Goal: Transaction & Acquisition: Purchase product/service

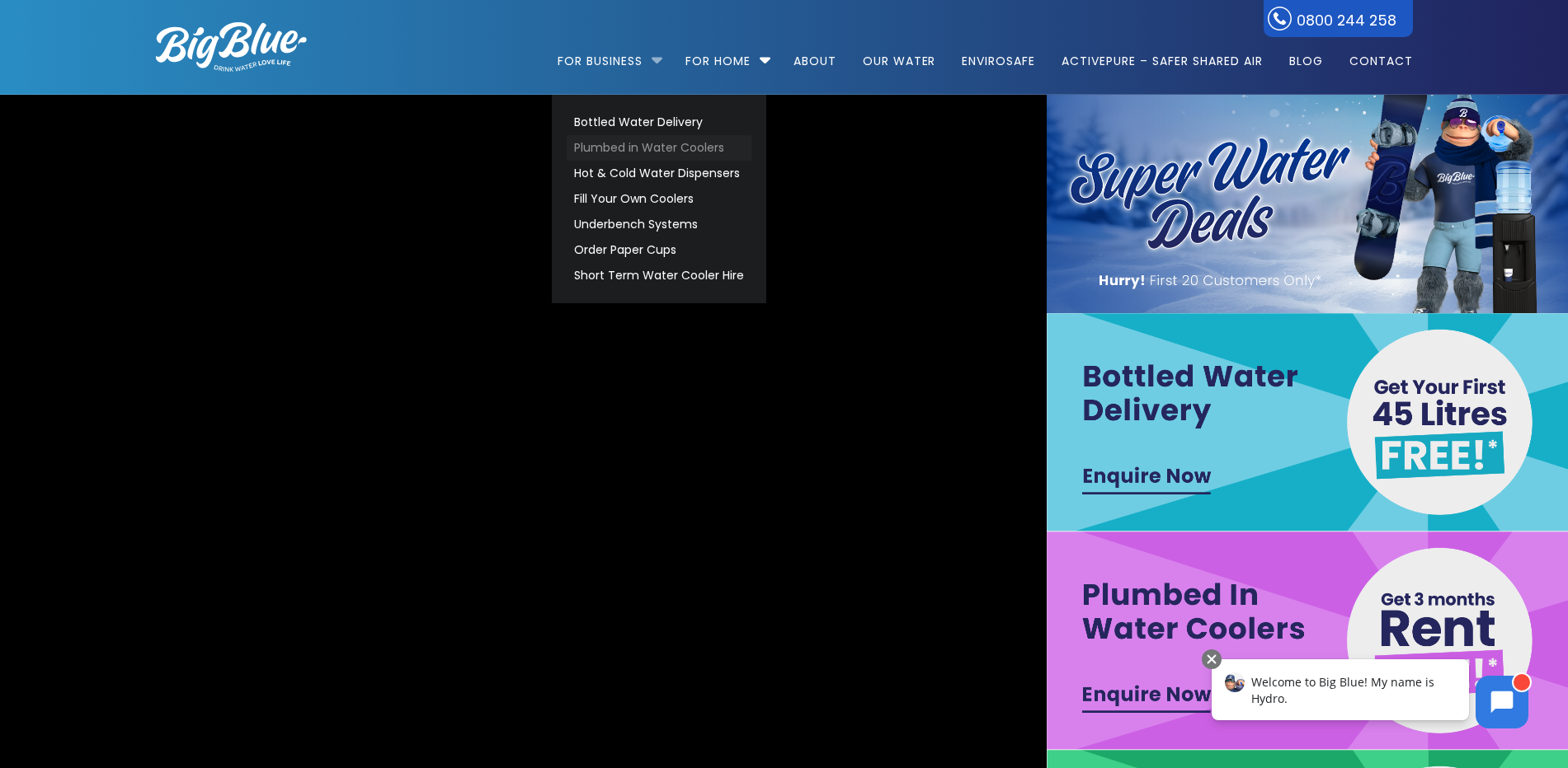
click at [624, 143] on link "Plumbed in Water Coolers" at bounding box center [659, 147] width 185 height 26
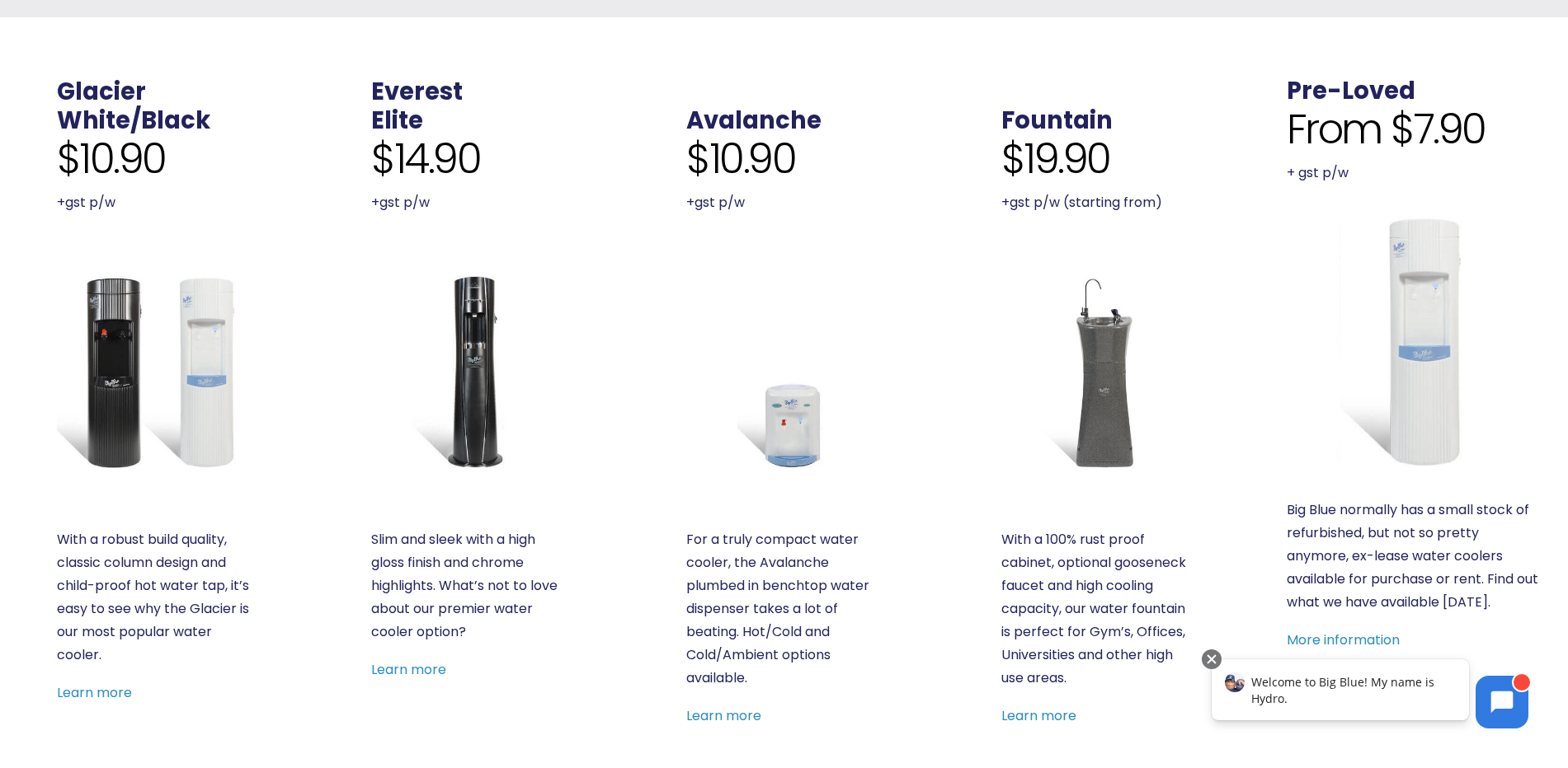
scroll to position [692, 0]
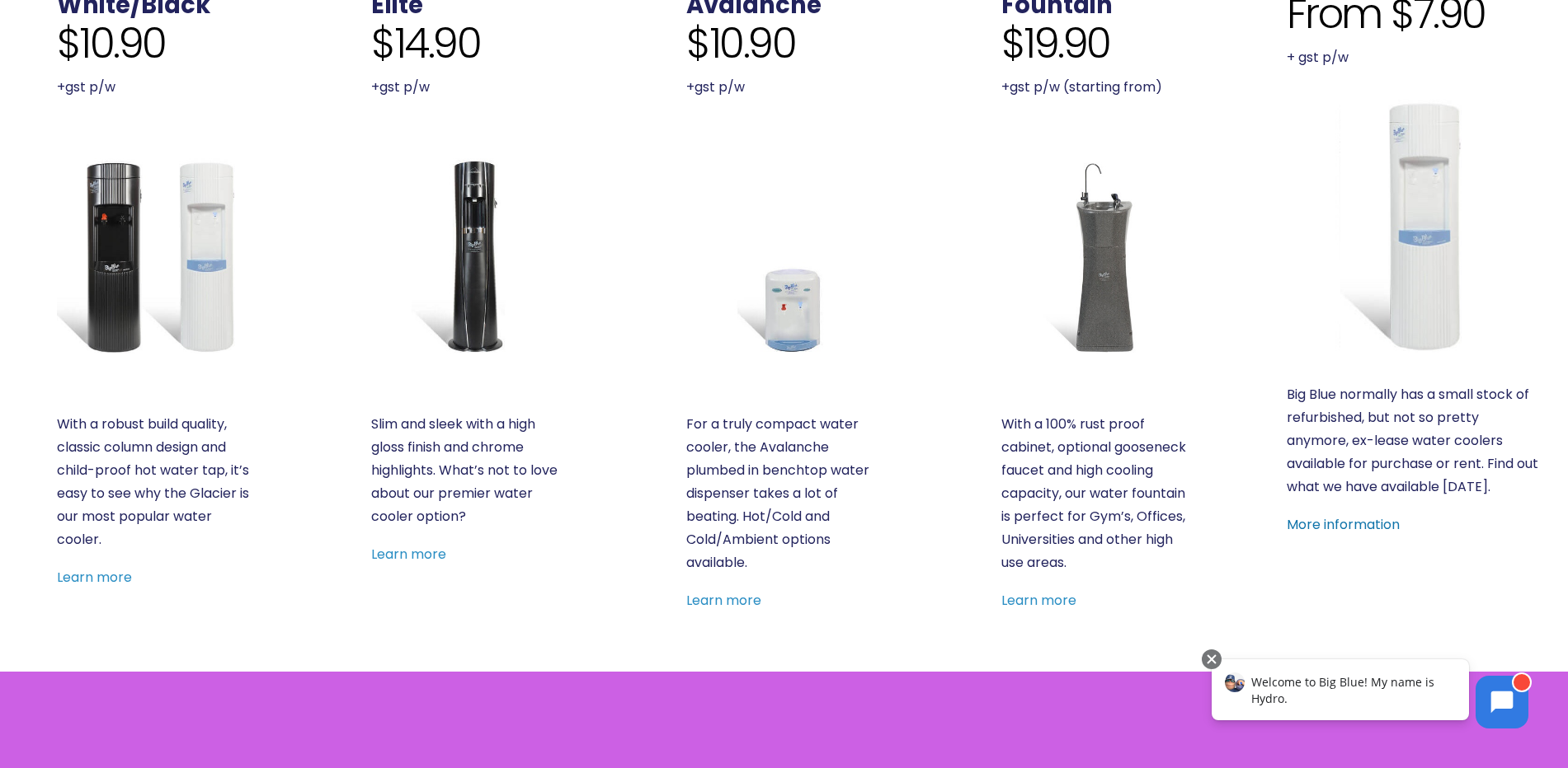
click at [1371, 525] on link "More information" at bounding box center [1343, 525] width 113 height 19
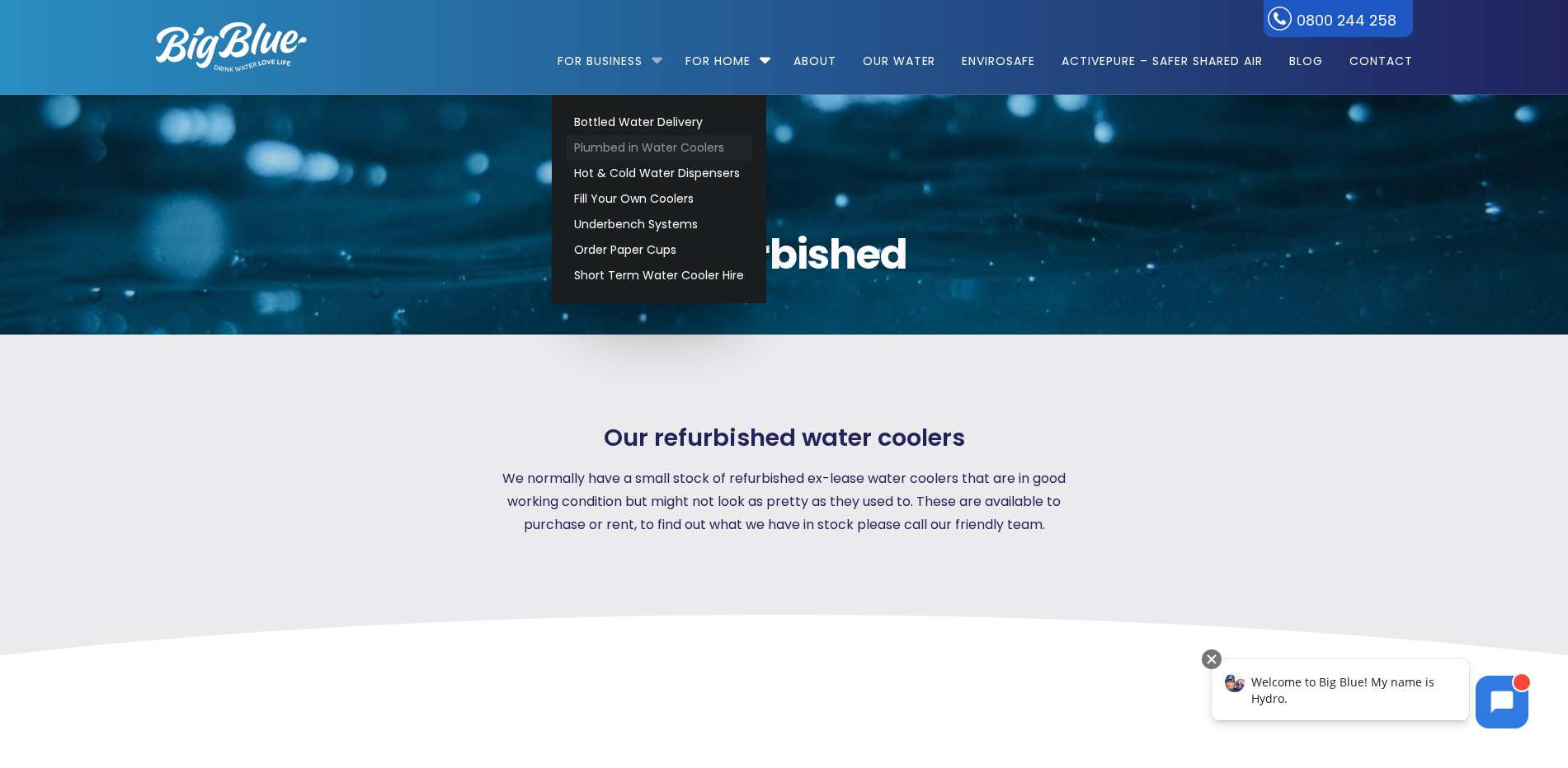
click at [603, 145] on link "Plumbed in Water Coolers" at bounding box center [659, 147] width 185 height 26
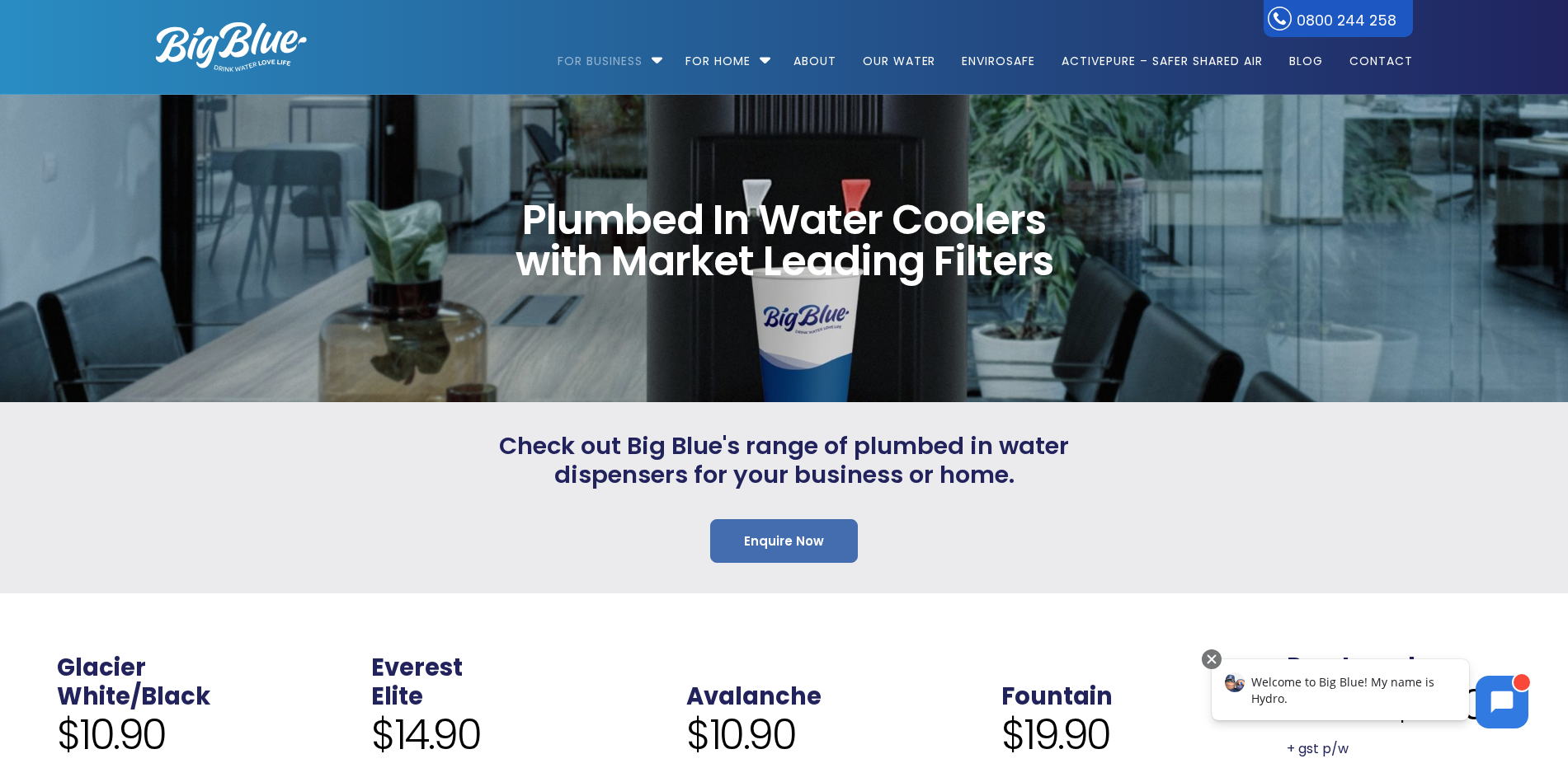
click at [791, 536] on link "Enquire Now" at bounding box center [784, 541] width 147 height 44
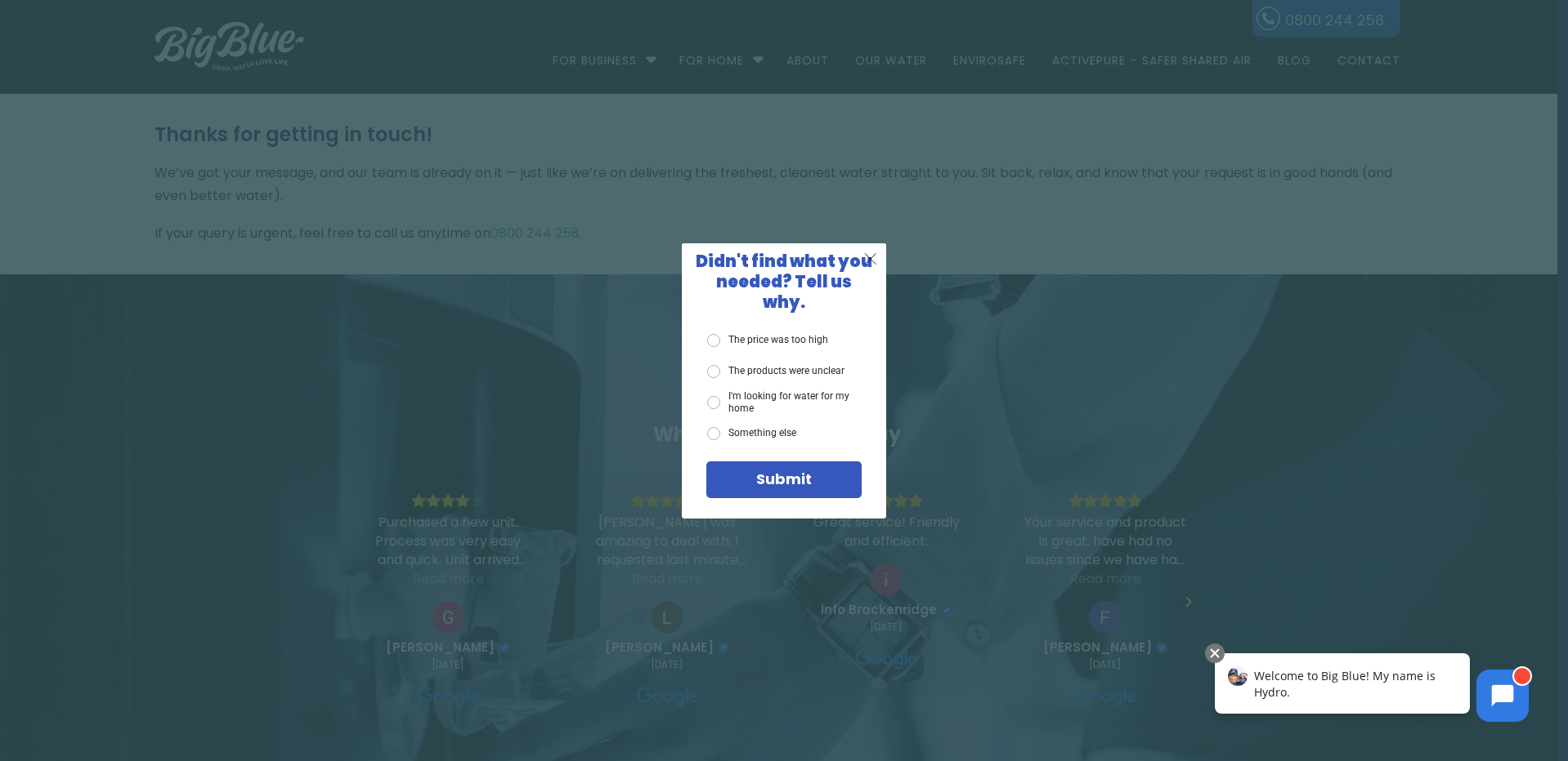
click at [875, 265] on span "X" at bounding box center [871, 259] width 15 height 21
